Goal: Task Accomplishment & Management: Manage account settings

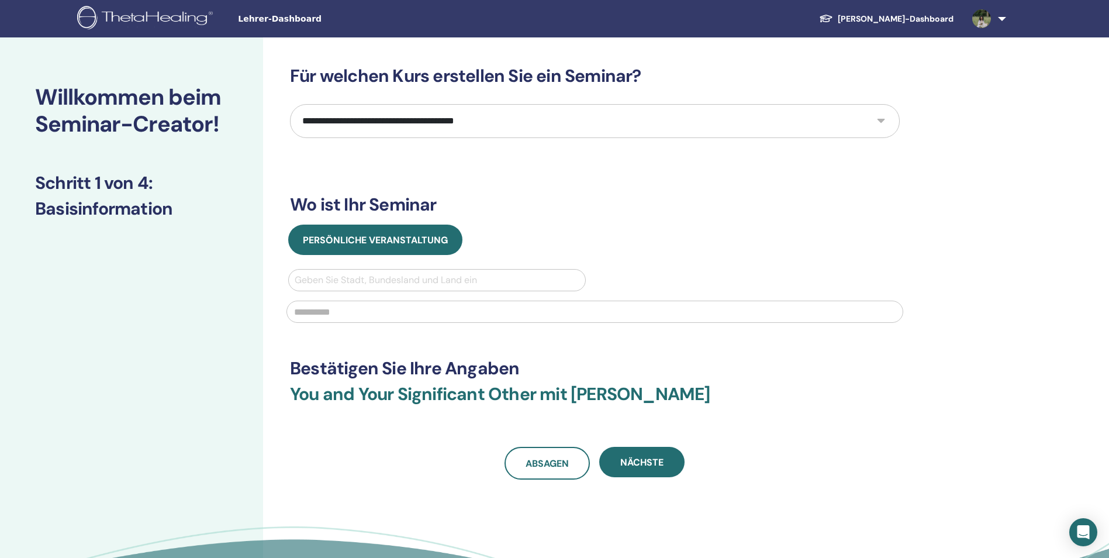
select select "****"
click at [928, 19] on link "[PERSON_NAME]-Dashboard" at bounding box center [886, 19] width 153 height 22
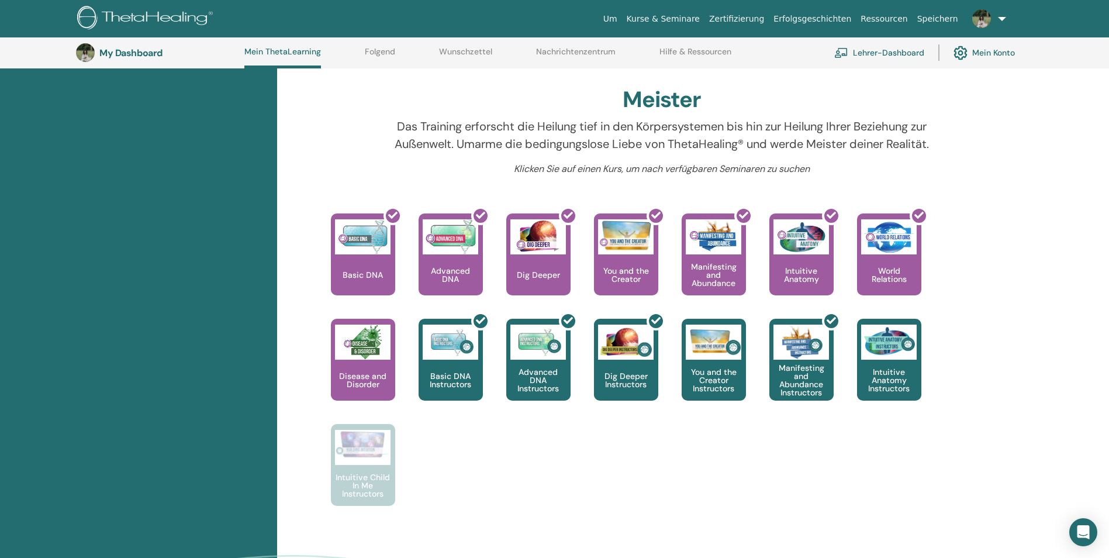
scroll to position [382, 0]
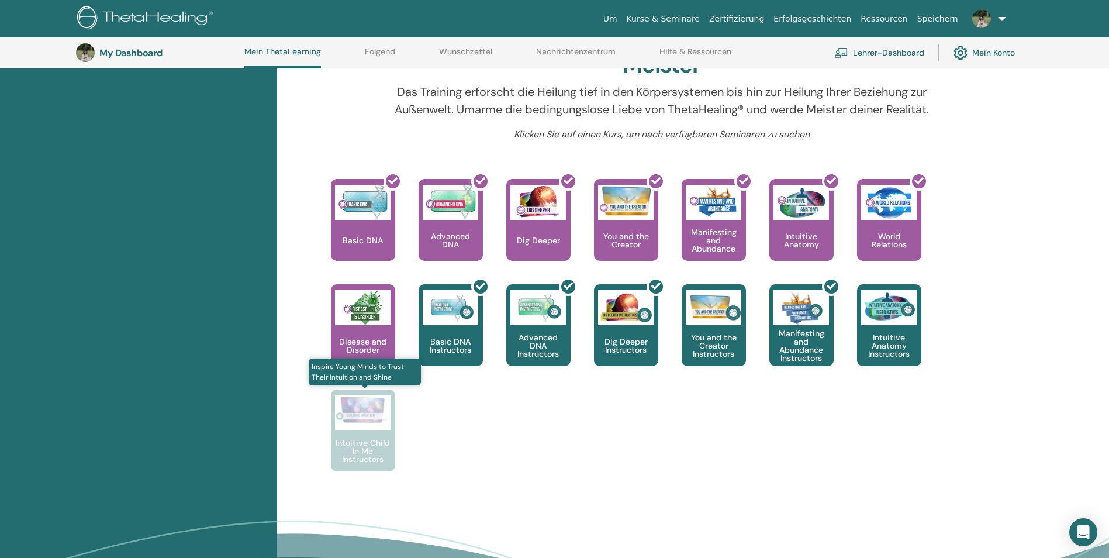
click at [370, 451] on p "Intuitive Child In Me Instructors" at bounding box center [363, 450] width 64 height 25
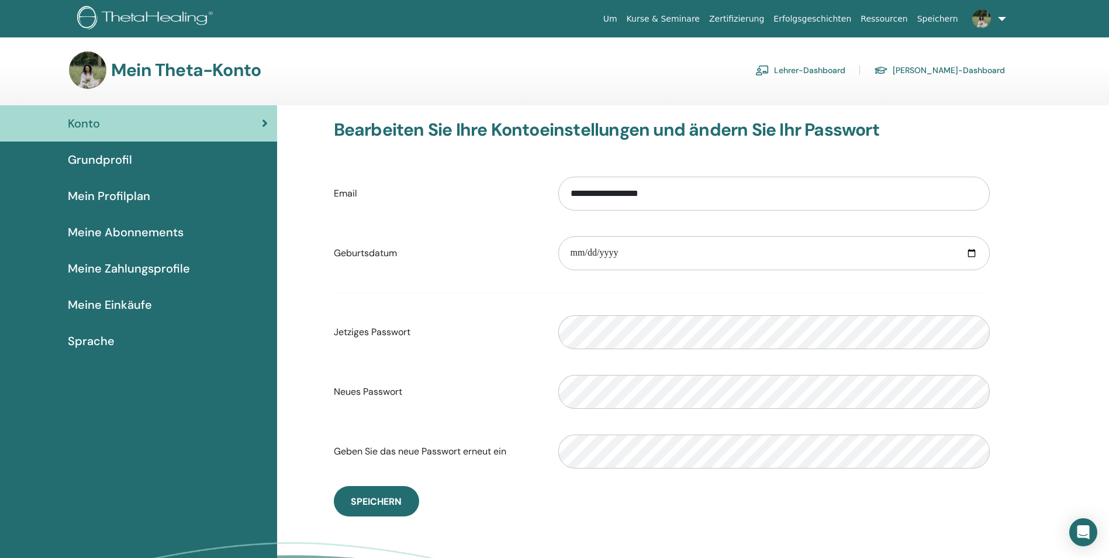
click at [122, 160] on span "Grundprofil" at bounding box center [100, 160] width 64 height 18
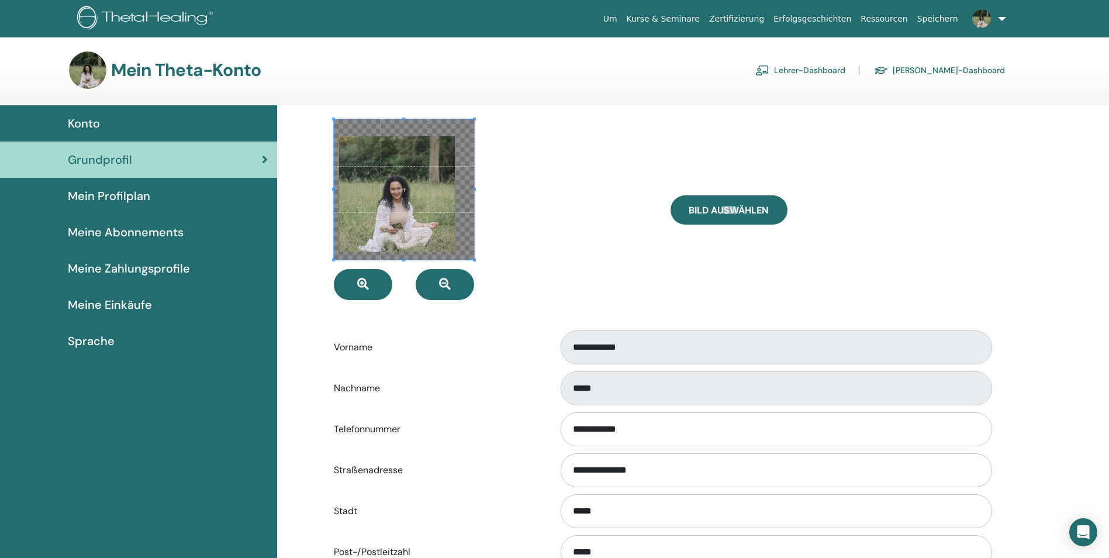
click at [144, 200] on span "Mein Profilplan" at bounding box center [109, 196] width 82 height 18
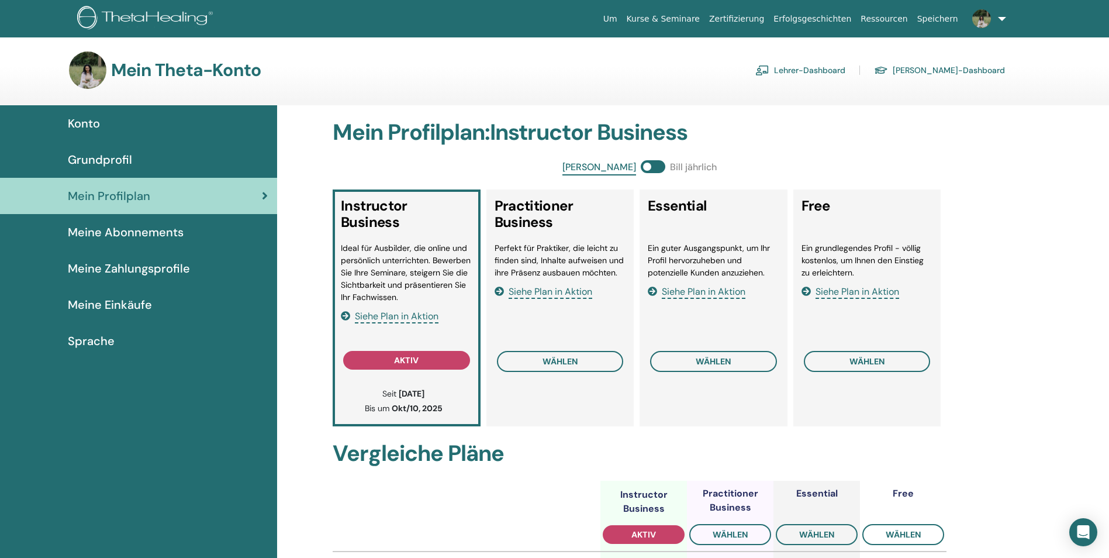
click at [138, 237] on span "Meine Abonnements" at bounding box center [126, 232] width 116 height 18
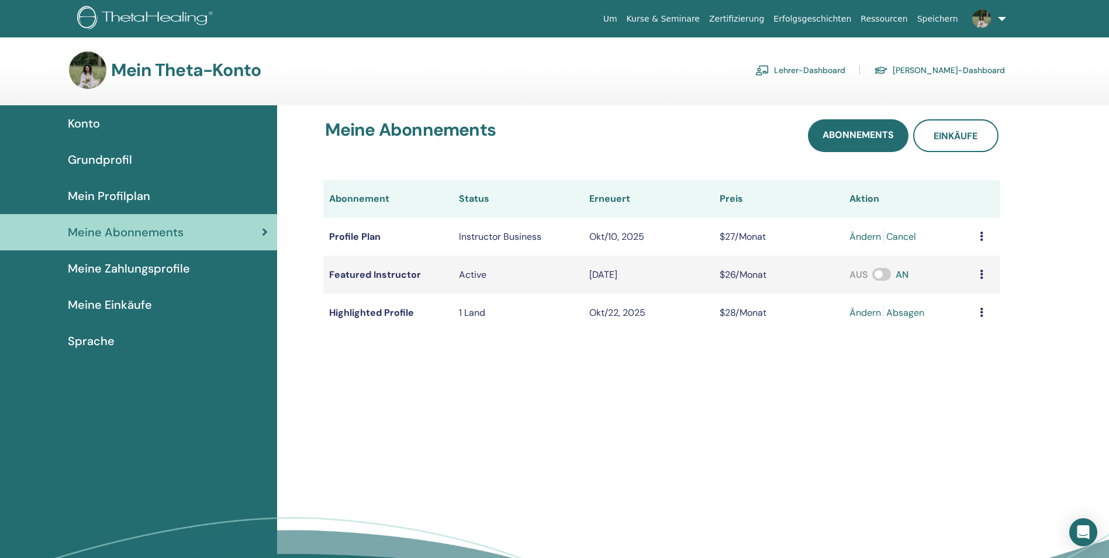
click at [172, 267] on span "Meine Zahlungsprofile" at bounding box center [129, 269] width 122 height 18
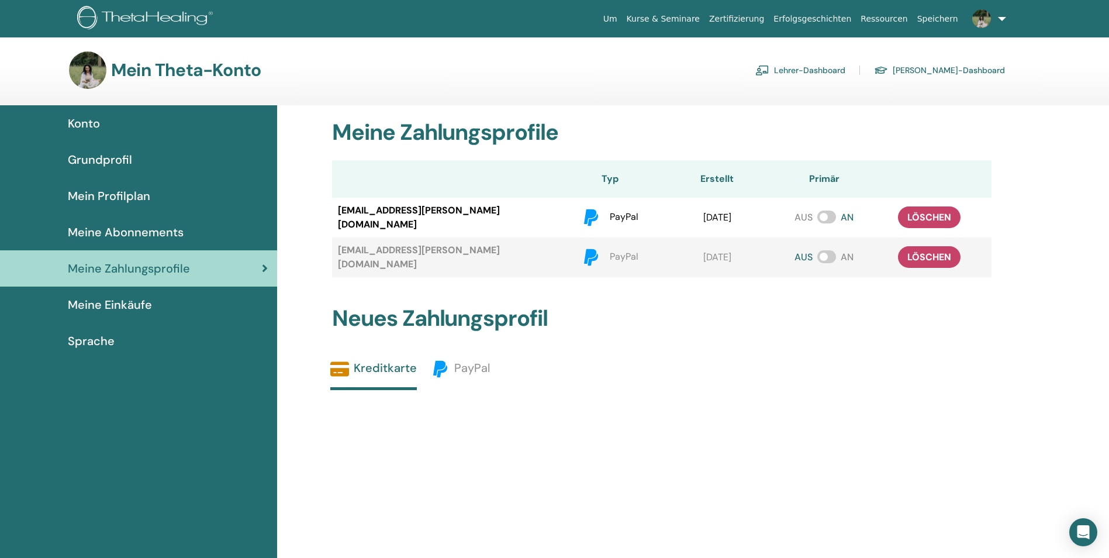
click at [155, 300] on div "Meine Einkäufe" at bounding box center [138, 305] width 258 height 18
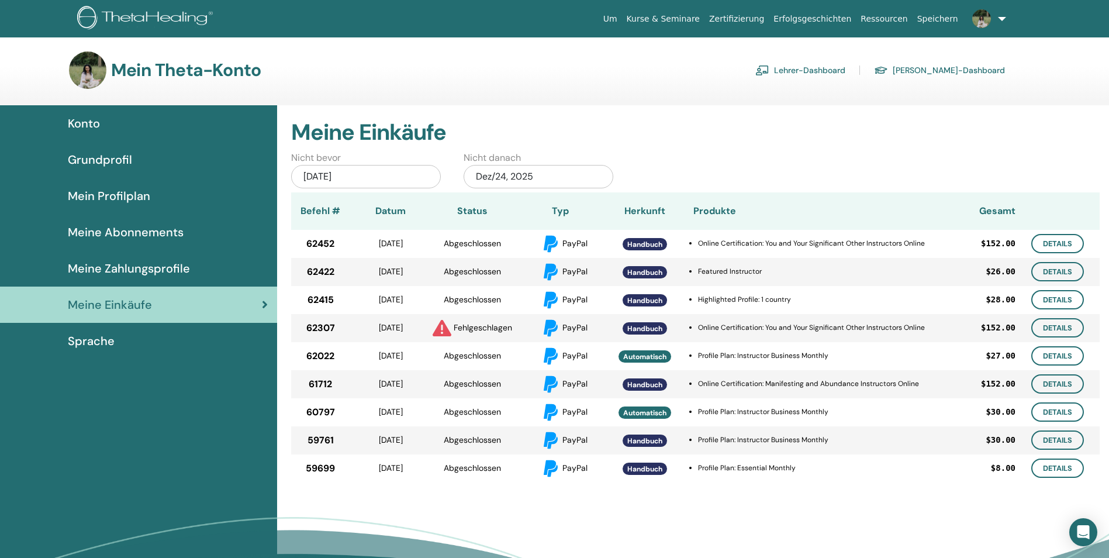
click at [375, 176] on div "Jun/24, 2025" at bounding box center [366, 176] width 150 height 23
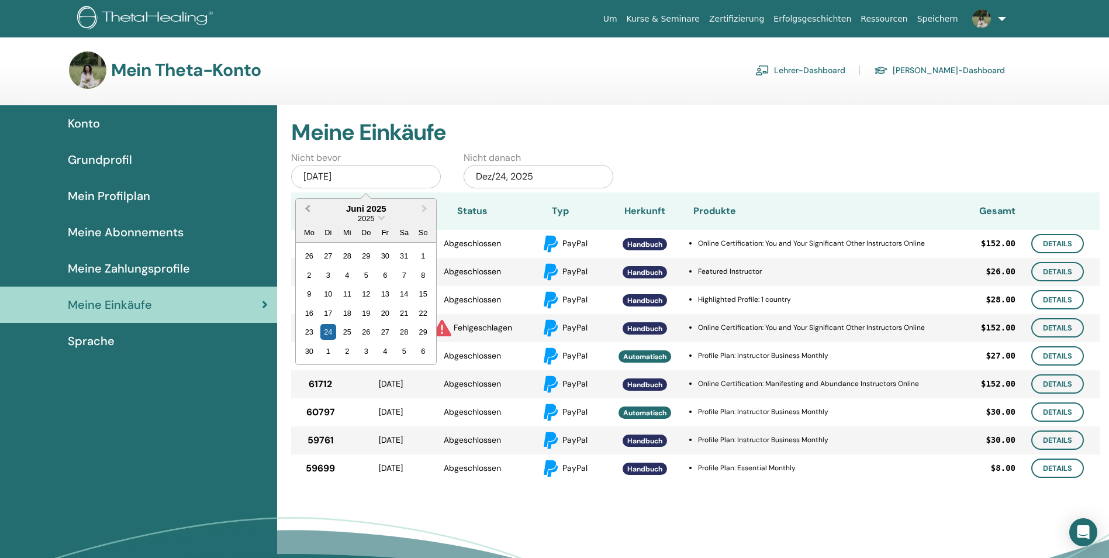
click at [309, 216] on button "Previous Month" at bounding box center [306, 209] width 19 height 19
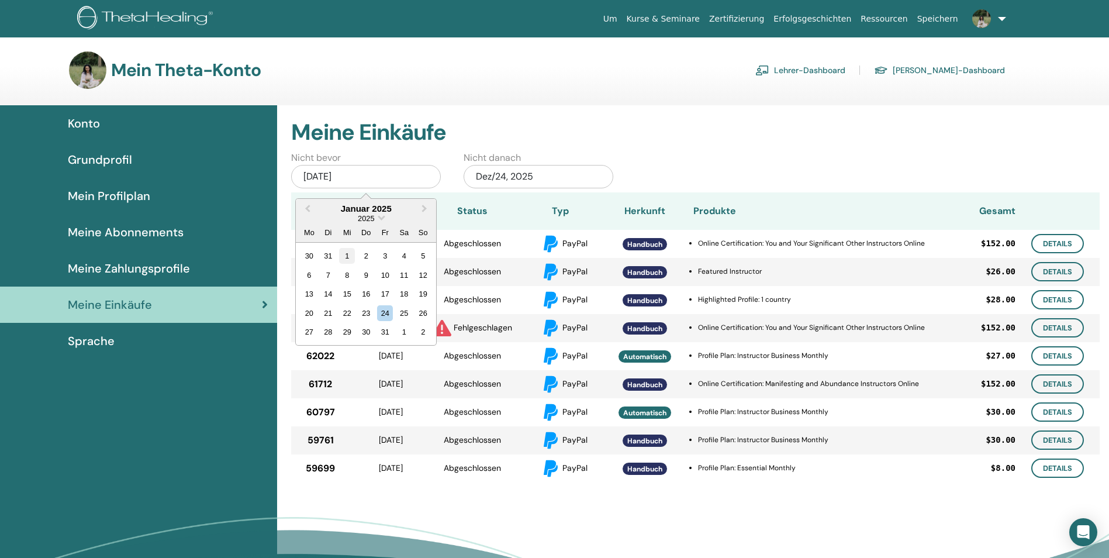
click at [343, 260] on div "1" at bounding box center [347, 256] width 16 height 16
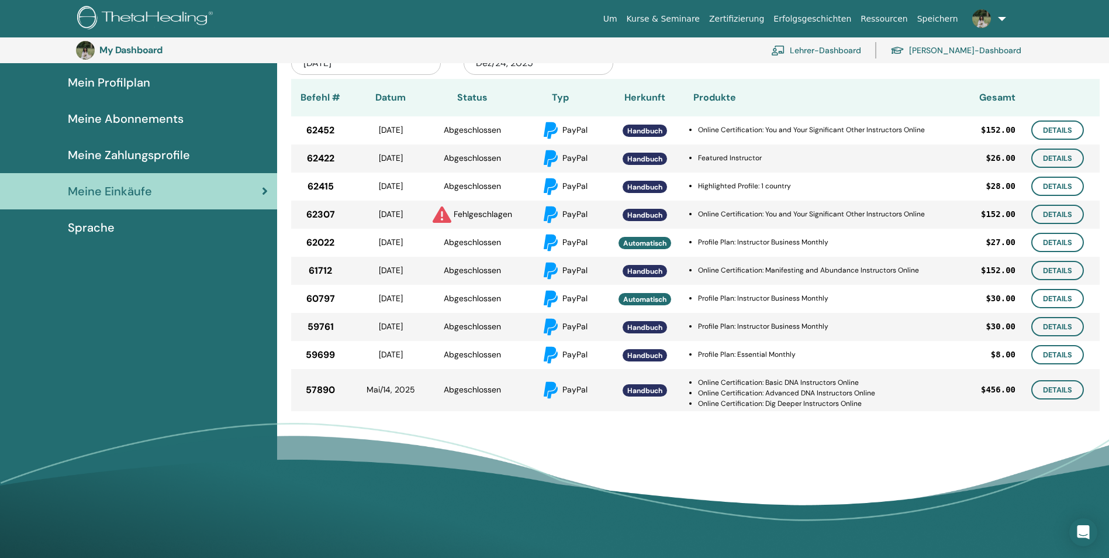
scroll to position [143, 0]
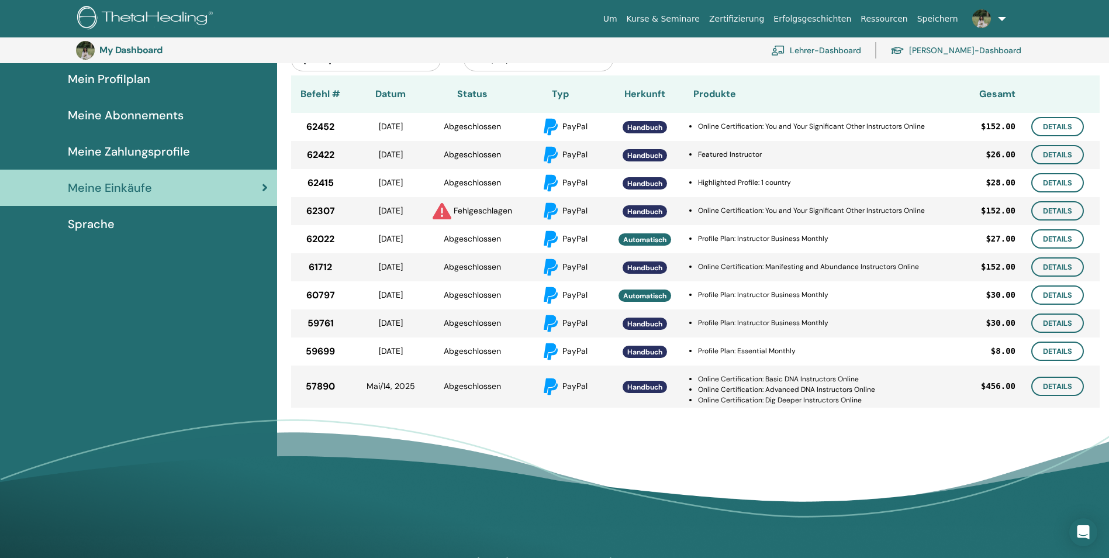
click at [125, 229] on div "Sprache" at bounding box center [138, 224] width 258 height 18
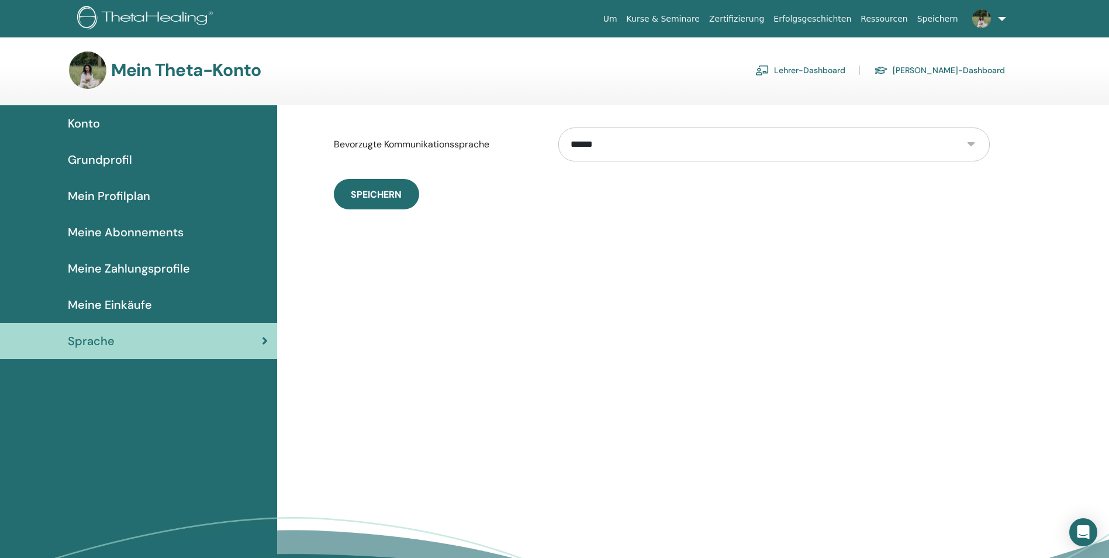
click at [153, 300] on div "Meine Einkäufe" at bounding box center [138, 305] width 258 height 18
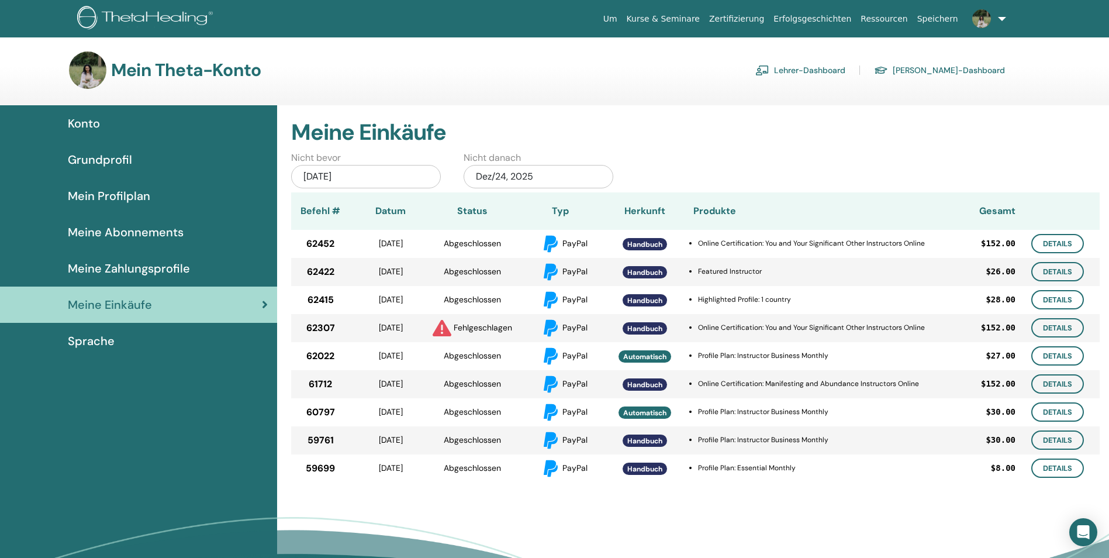
click at [822, 70] on link "Lehrer-Dashboard" at bounding box center [800, 70] width 90 height 19
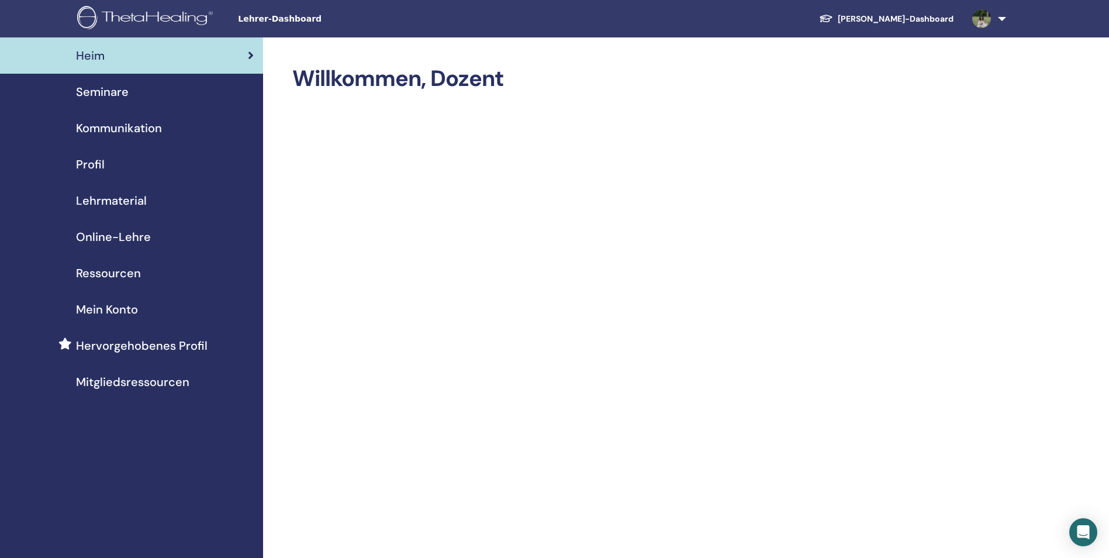
click at [145, 315] on div "Mein Konto" at bounding box center [131, 309] width 244 height 18
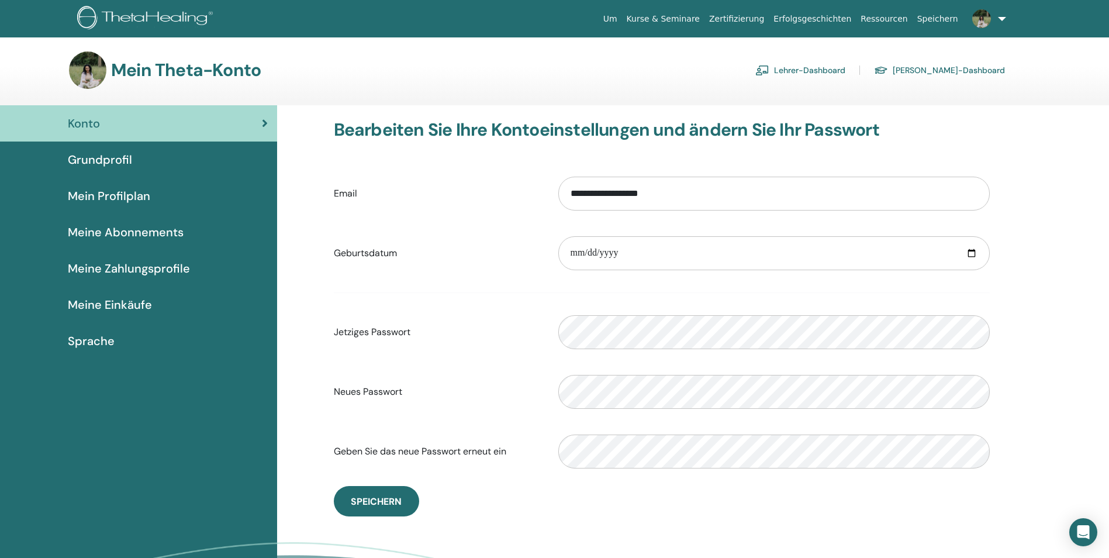
click at [136, 305] on span "Meine Einkäufe" at bounding box center [110, 305] width 84 height 18
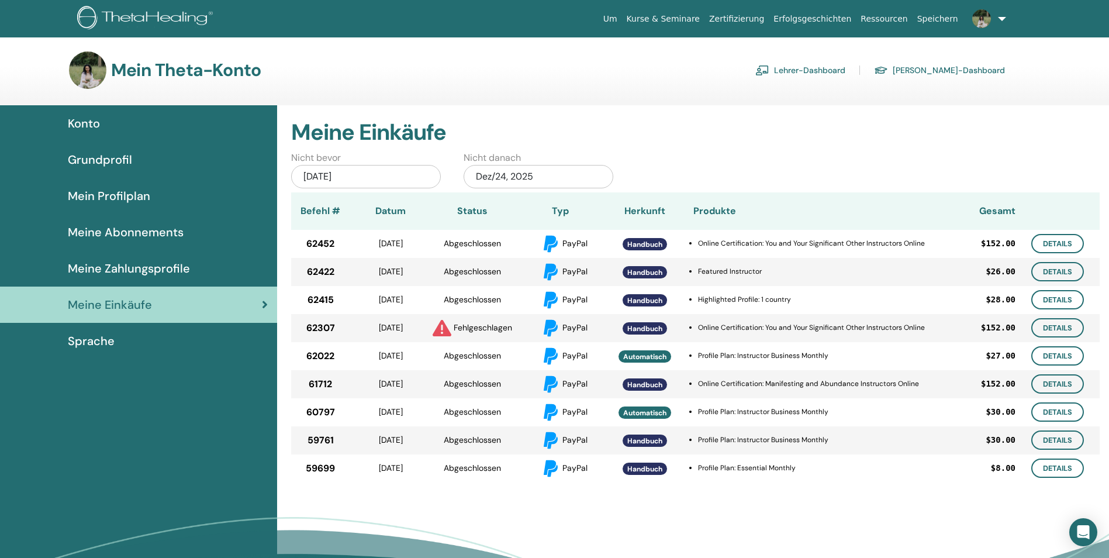
click at [346, 326] on div "62307" at bounding box center [320, 328] width 58 height 28
click at [347, 180] on div "[DATE]" at bounding box center [366, 176] width 150 height 23
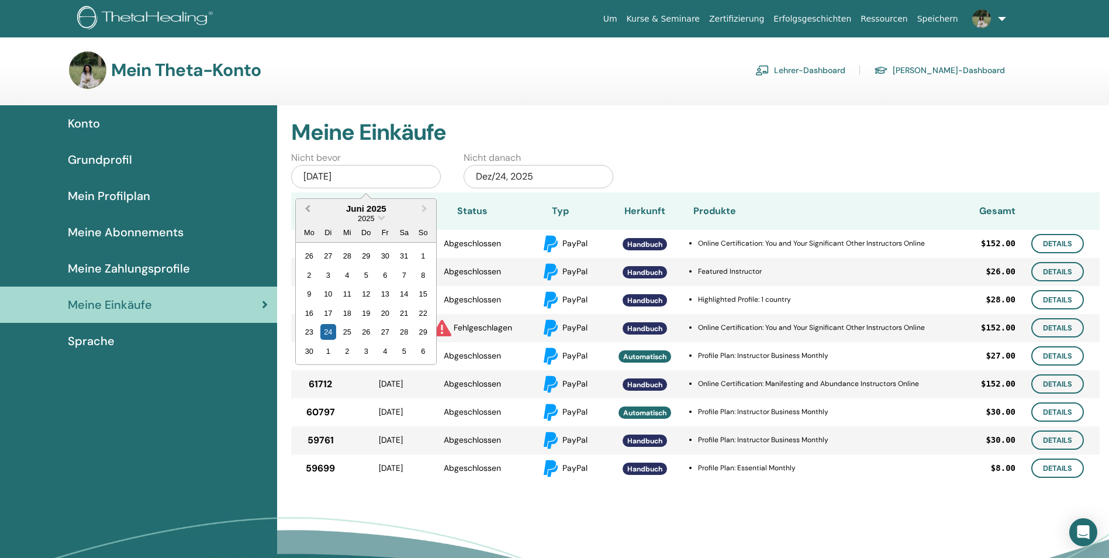
click at [298, 205] on button "Previous Month" at bounding box center [306, 209] width 19 height 19
click at [397, 264] on div "1" at bounding box center [404, 256] width 16 height 16
